Goal: Information Seeking & Learning: Learn about a topic

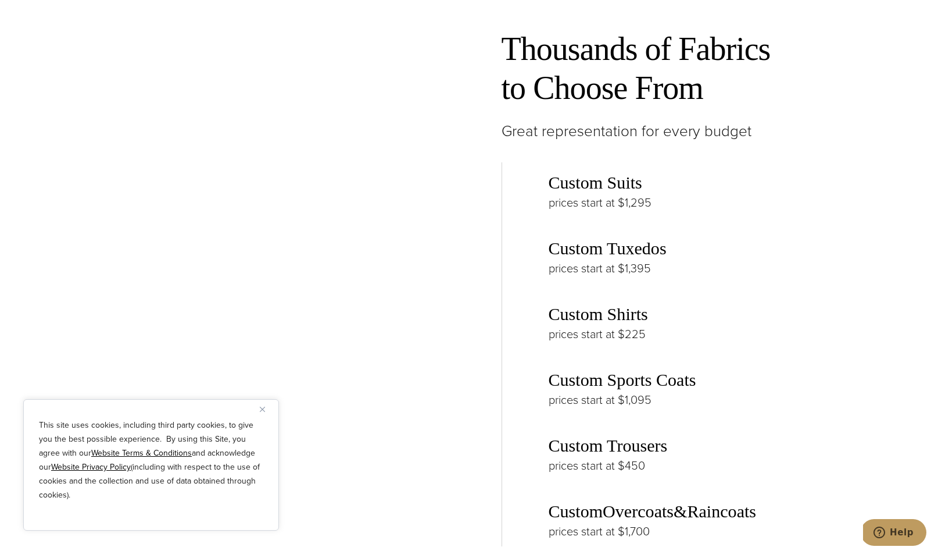
scroll to position [1699, 0]
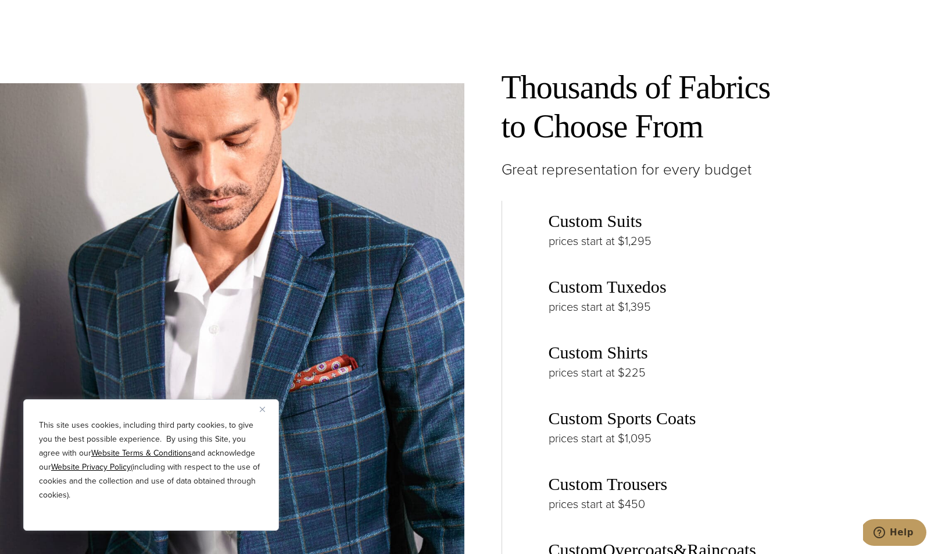
click at [600, 228] on link "Custom Suits" at bounding box center [596, 221] width 94 height 20
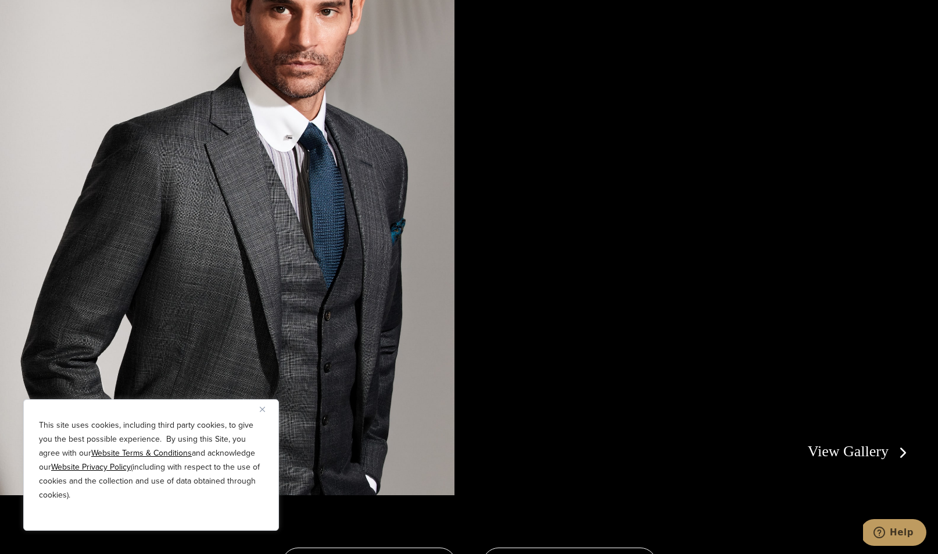
scroll to position [2413, 0]
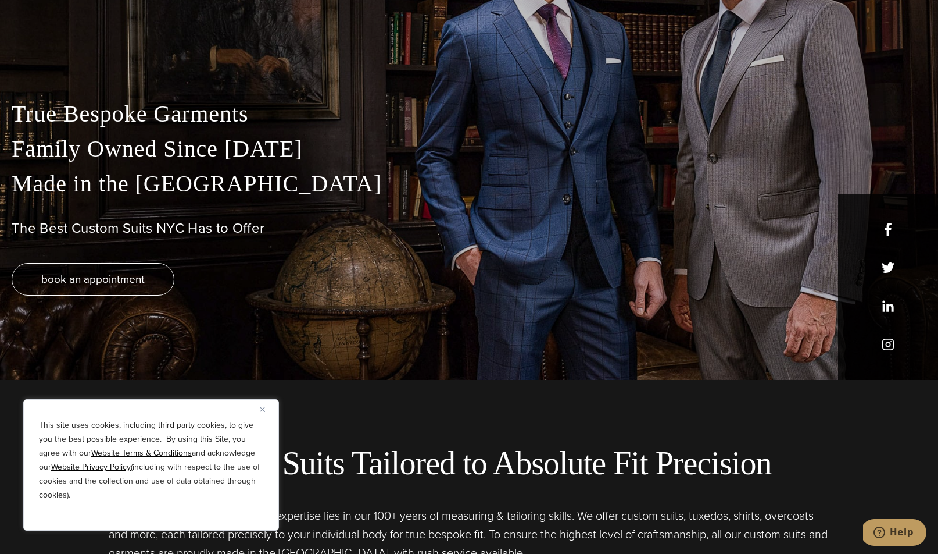
scroll to position [167, 0]
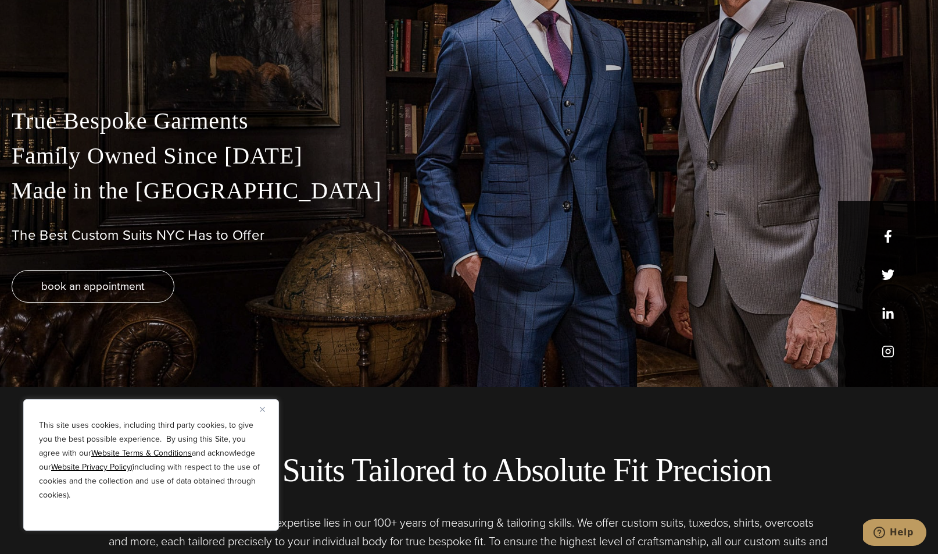
click at [262, 412] on button "Close" at bounding box center [267, 409] width 14 height 14
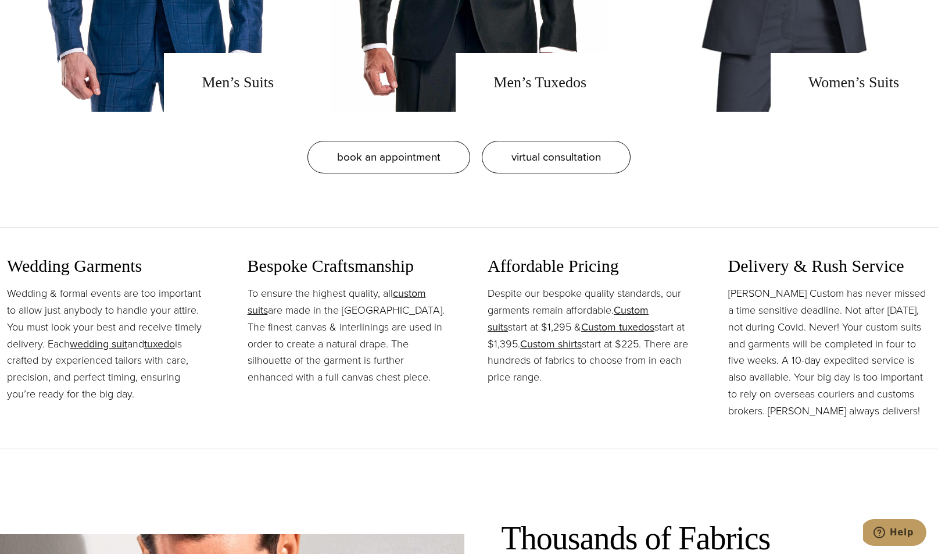
scroll to position [1326, 0]
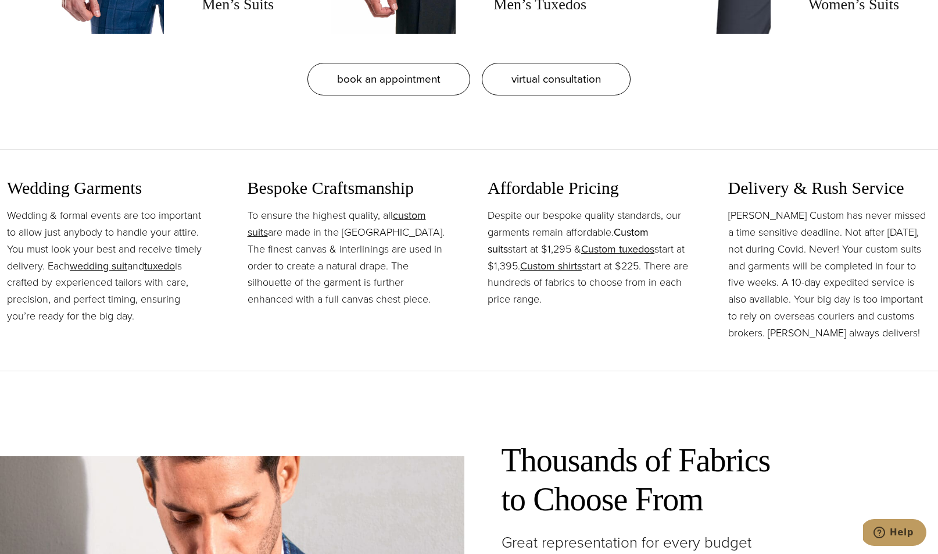
click at [640, 229] on link "Custom suits" at bounding box center [568, 240] width 161 height 32
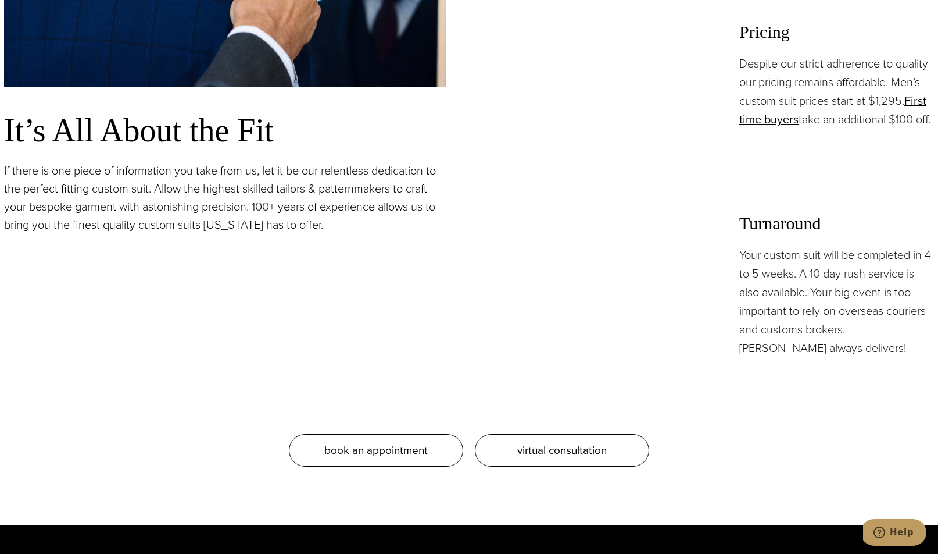
scroll to position [1127, 0]
